Goal: Information Seeking & Learning: Learn about a topic

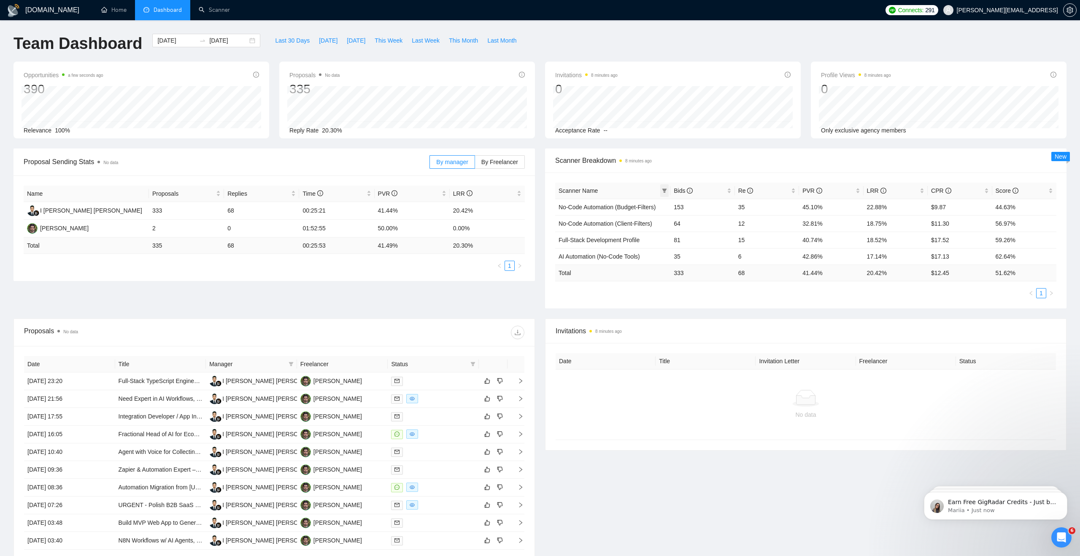
click at [663, 189] on icon "filter" at bounding box center [664, 191] width 5 height 4
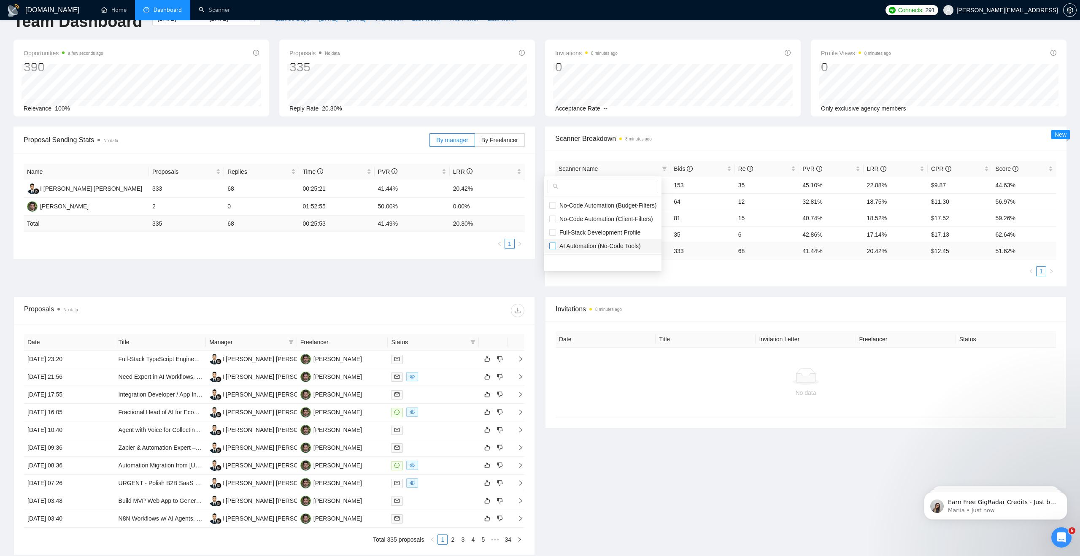
scroll to position [20, 0]
click at [554, 250] on input "checkbox" at bounding box center [552, 248] width 7 height 7
checkbox input "true"
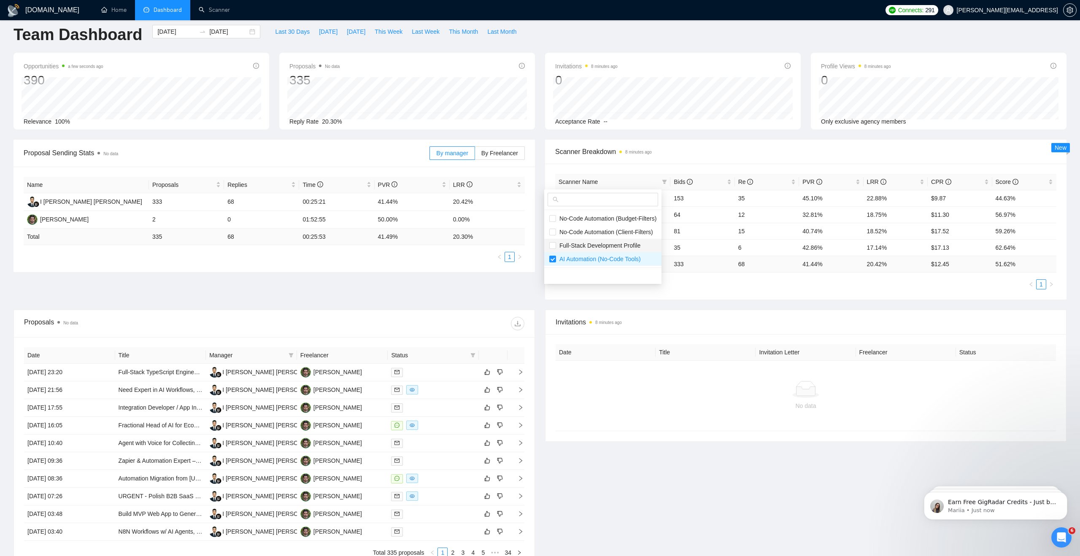
scroll to position [8, 0]
click at [626, 166] on div "Scanner Name Bids Re PVR LRR CPR Score No-Code Automation (Budget-Filters) 153 …" at bounding box center [805, 233] width 521 height 136
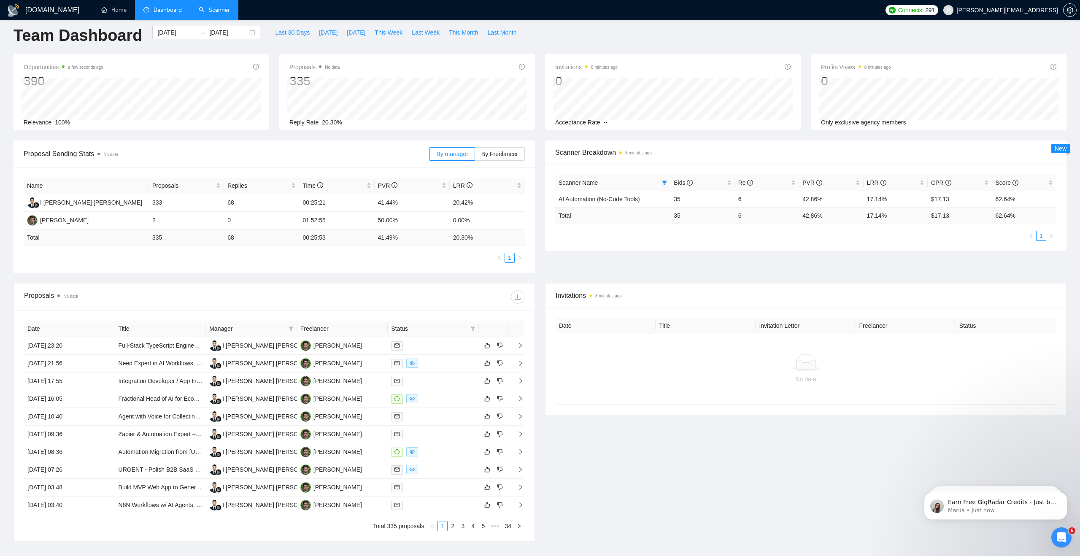
click at [223, 11] on link "Scanner" at bounding box center [214, 9] width 31 height 7
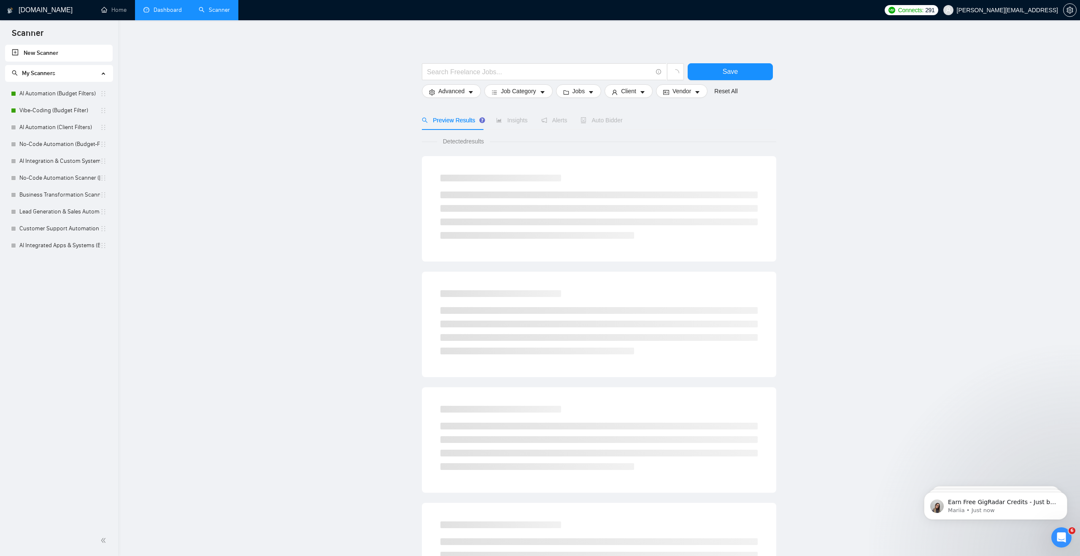
click at [154, 12] on link "Dashboard" at bounding box center [162, 9] width 38 height 7
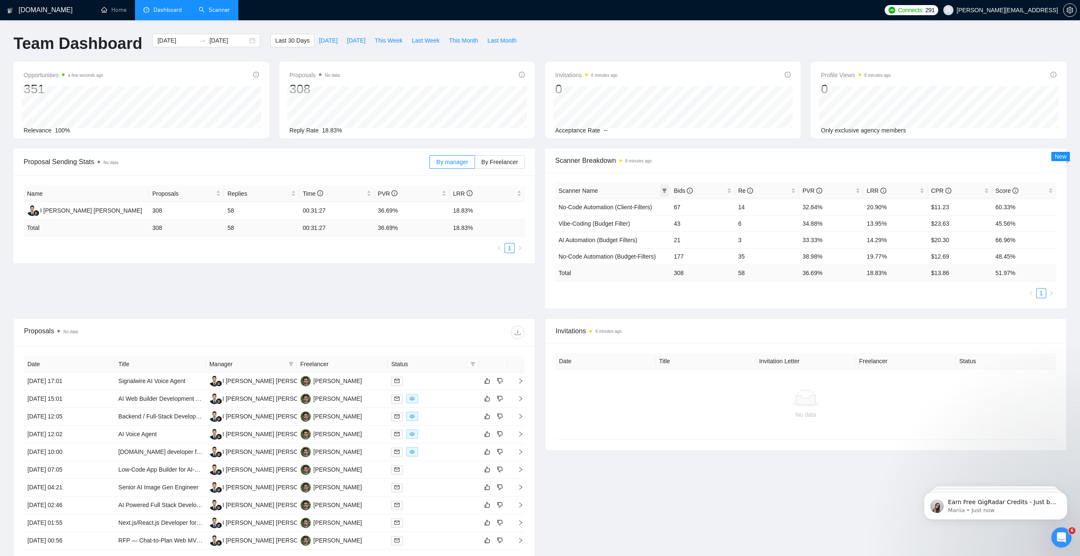
click at [666, 189] on icon "filter" at bounding box center [664, 191] width 5 height 4
click at [589, 240] on span "Vibe-Coding (Budget Filter)" at bounding box center [593, 241] width 75 height 7
checkbox input "true"
click at [579, 256] on span "AI Automation (Budget Filters)" at bounding box center [597, 254] width 82 height 7
checkbox input "true"
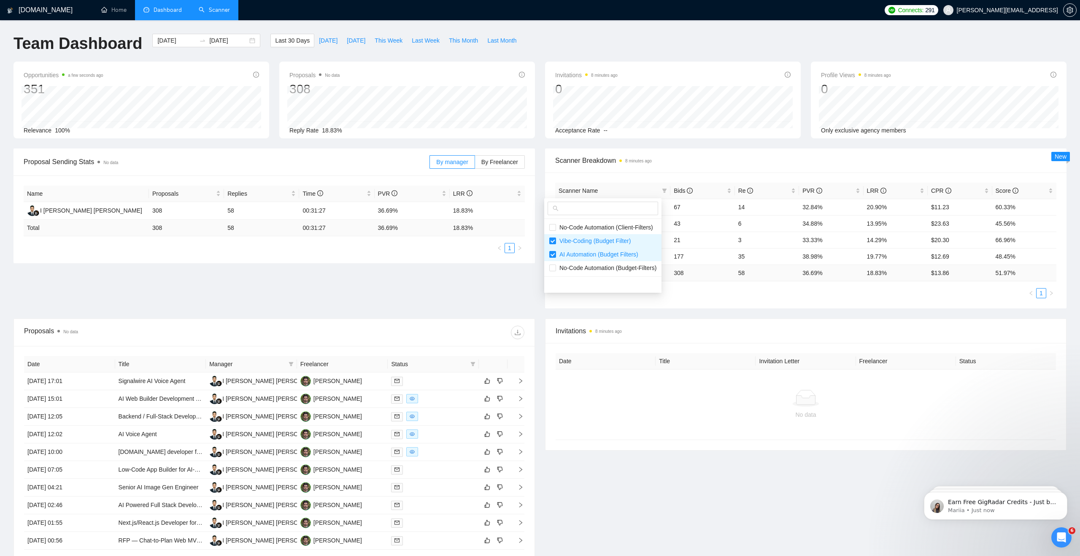
click at [645, 174] on div "Scanner Name Bids Re PVR LRR CPR Score No-Code Automation (Client-Filters) 67 1…" at bounding box center [805, 241] width 521 height 136
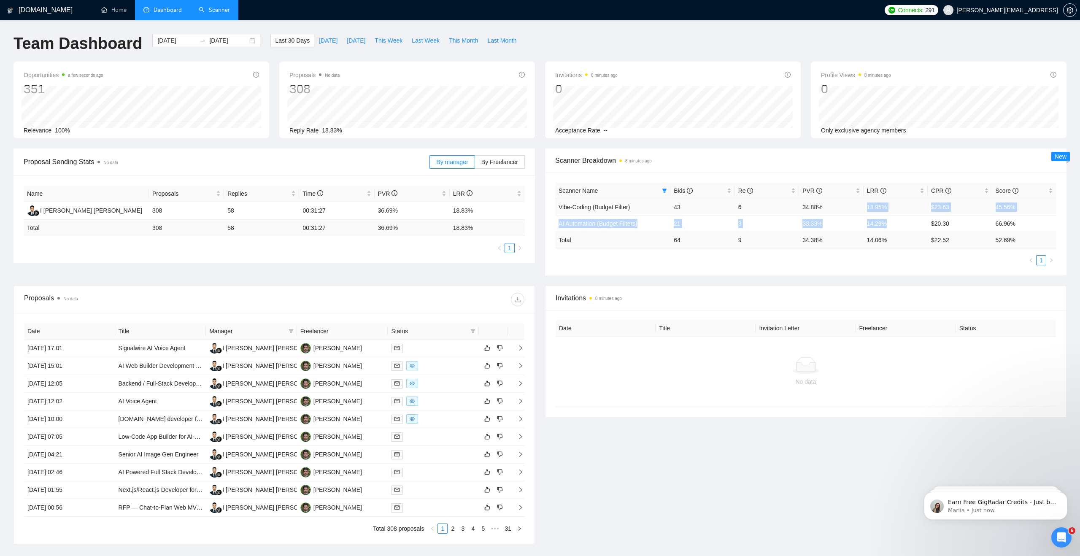
drag, startPoint x: 895, startPoint y: 226, endPoint x: 866, endPoint y: 208, distance: 34.5
click at [866, 207] on tbody "Vibe-Coding (Budget Filter) 43 6 34.88% 13.95% $23.63 45.56% AI Automation (Bud…" at bounding box center [805, 215] width 501 height 33
click at [661, 189] on span at bounding box center [664, 190] width 8 height 13
click at [598, 267] on span "No-Code Automation (Budget-Filters)" at bounding box center [606, 268] width 100 height 7
checkbox input "true"
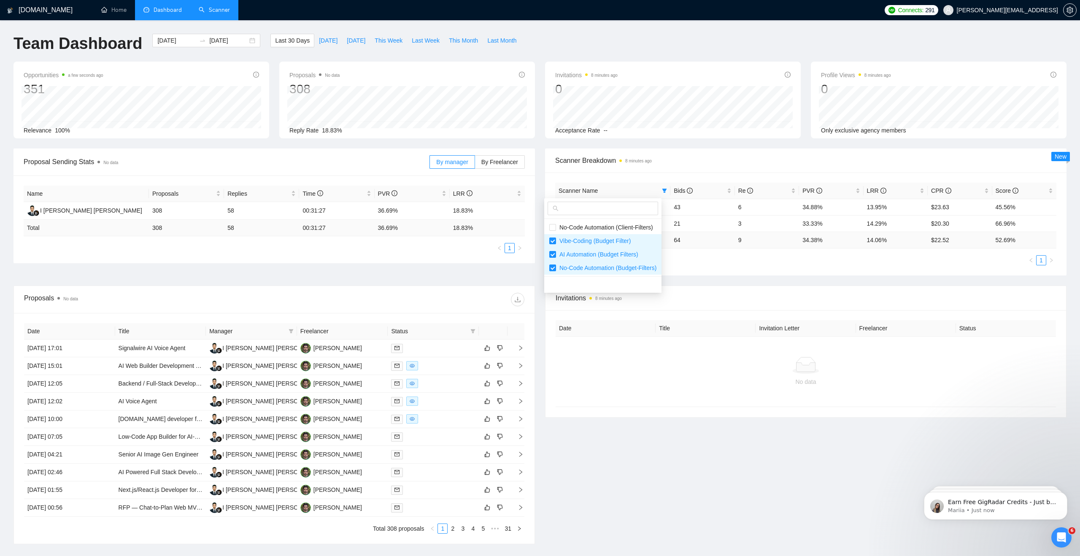
click at [763, 265] on div "Scanner Name Bids Re PVR LRR CPR Score Vibe-Coding (Budget Filter) 43 6 34.88% …" at bounding box center [805, 224] width 501 height 83
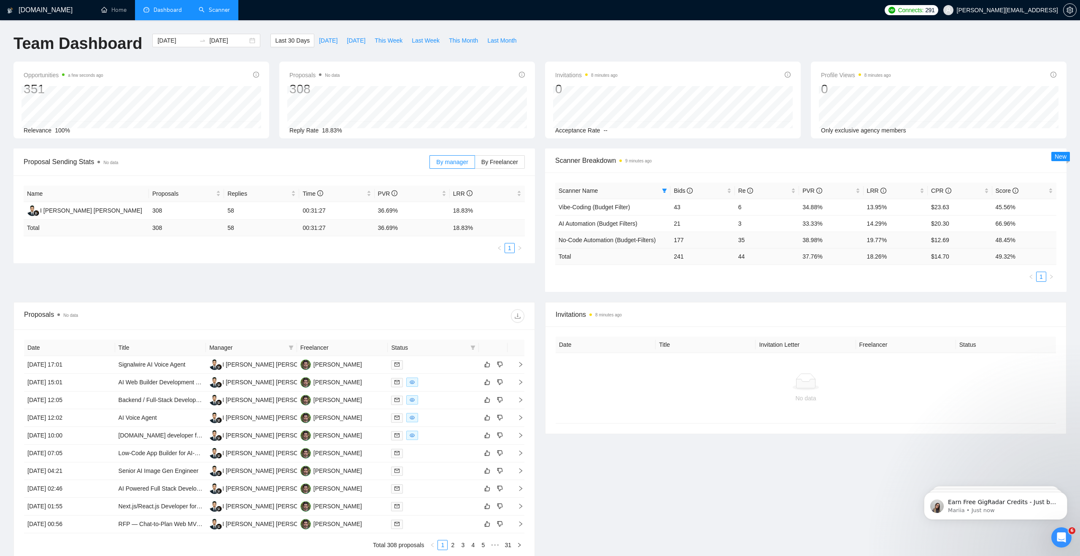
click at [872, 240] on td "19.77%" at bounding box center [896, 240] width 64 height 16
click at [848, 272] on ul "1" at bounding box center [805, 277] width 501 height 10
click at [728, 54] on div "Team Dashboard [DATE] [DATE] Last 30 Days [DATE] [DATE] This Week Last Week Thi…" at bounding box center [539, 48] width 1063 height 28
